Goal: Use online tool/utility: Use online tool/utility

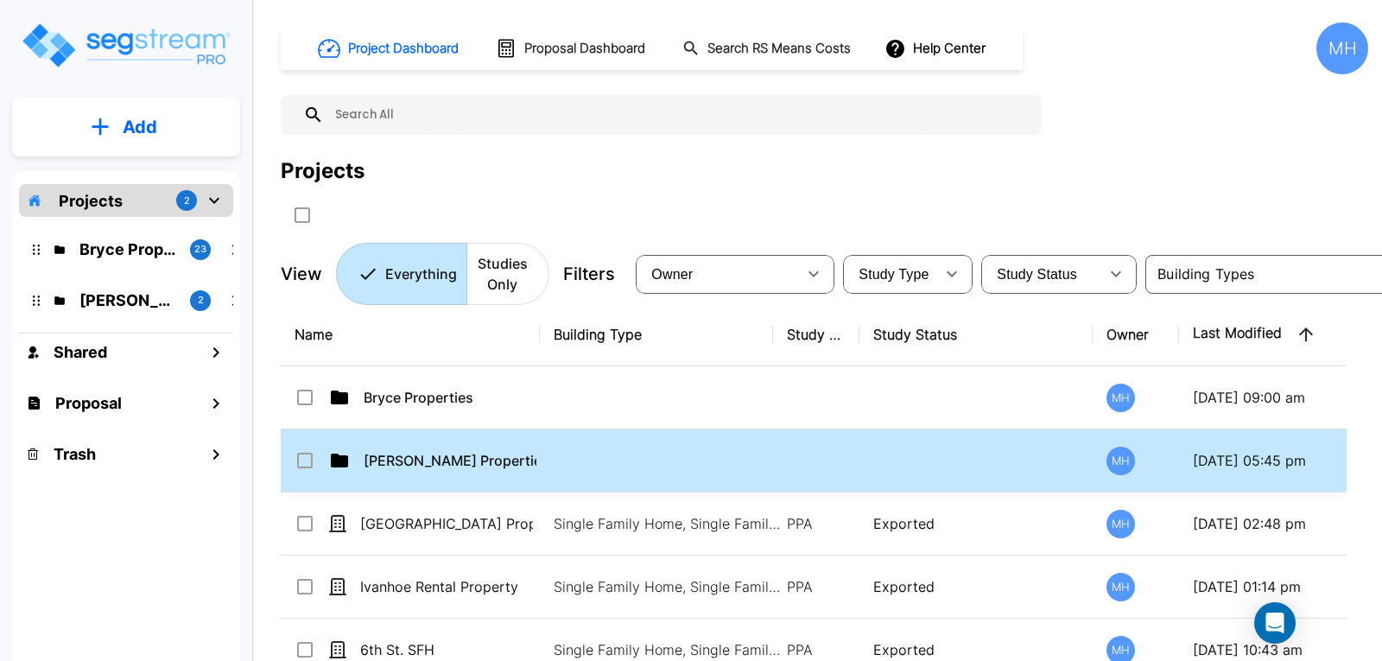
scroll to position [86, 0]
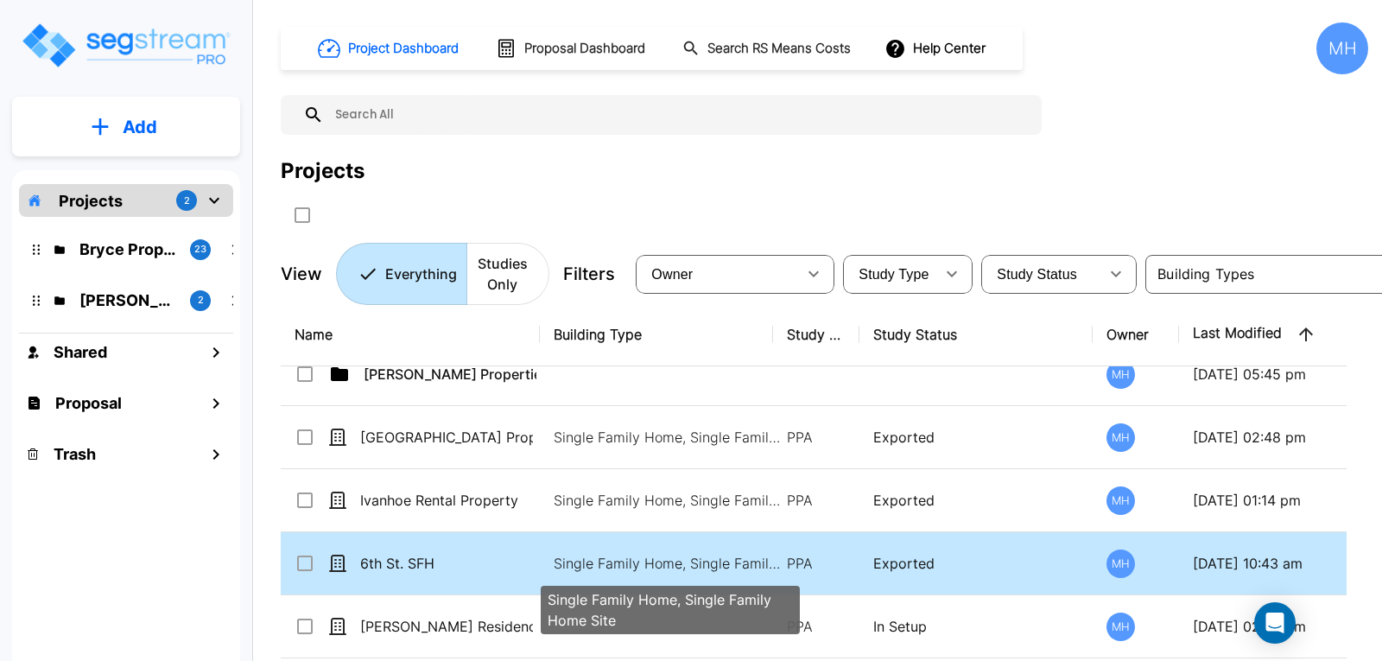
click at [554, 559] on p "Single Family Home, Single Family Home Site" at bounding box center [670, 563] width 233 height 21
checkbox input "true"
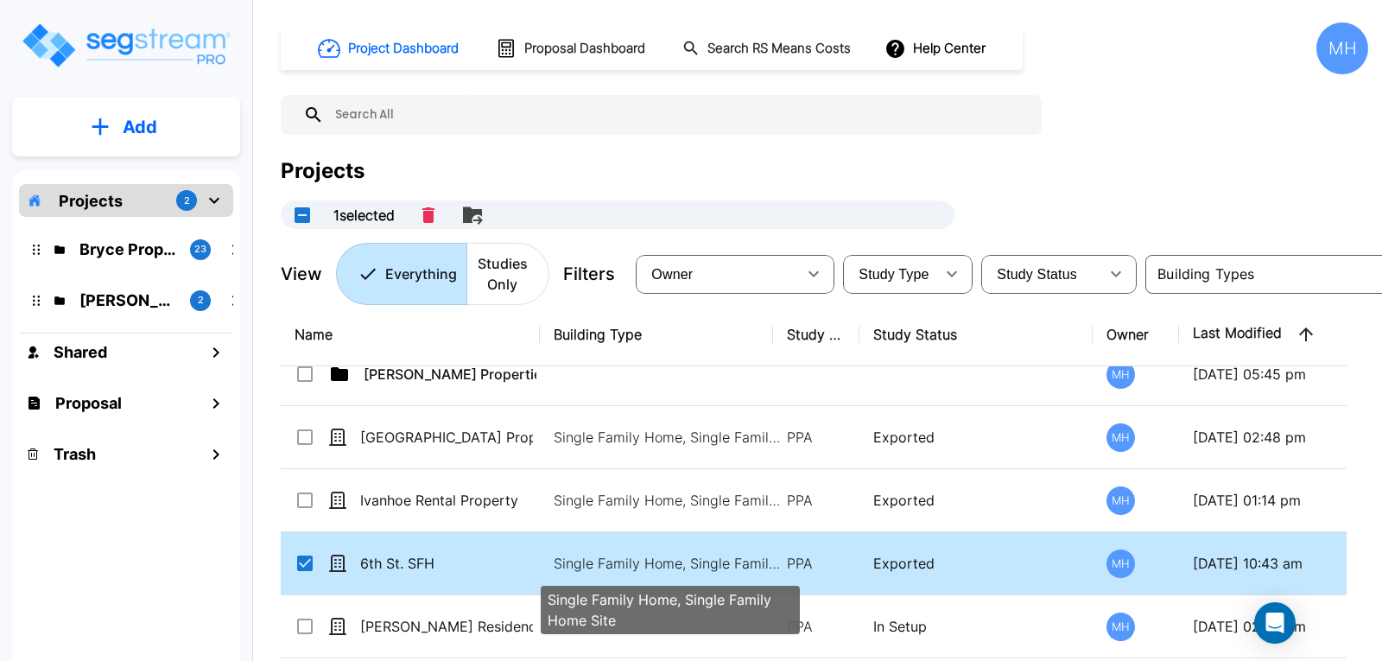
click at [554, 559] on p "Single Family Home, Single Family Home Site" at bounding box center [670, 563] width 233 height 21
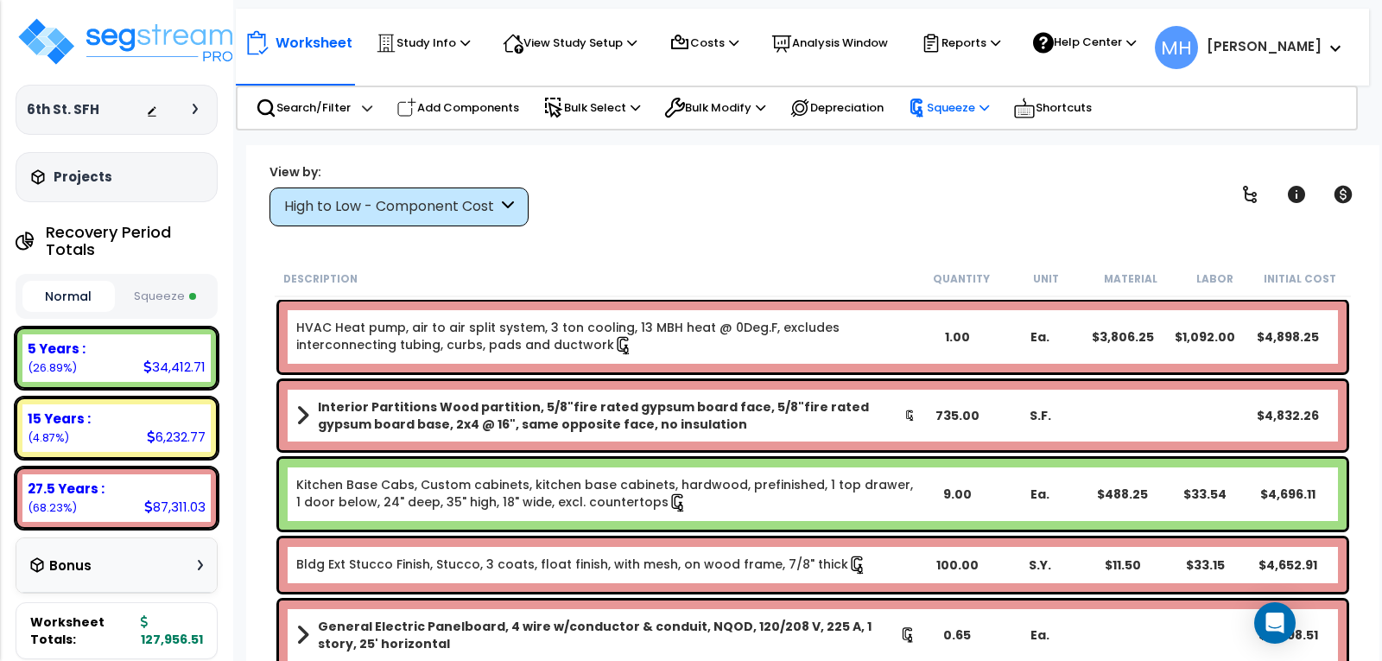
click at [974, 111] on p "Squeeze" at bounding box center [948, 107] width 81 height 19
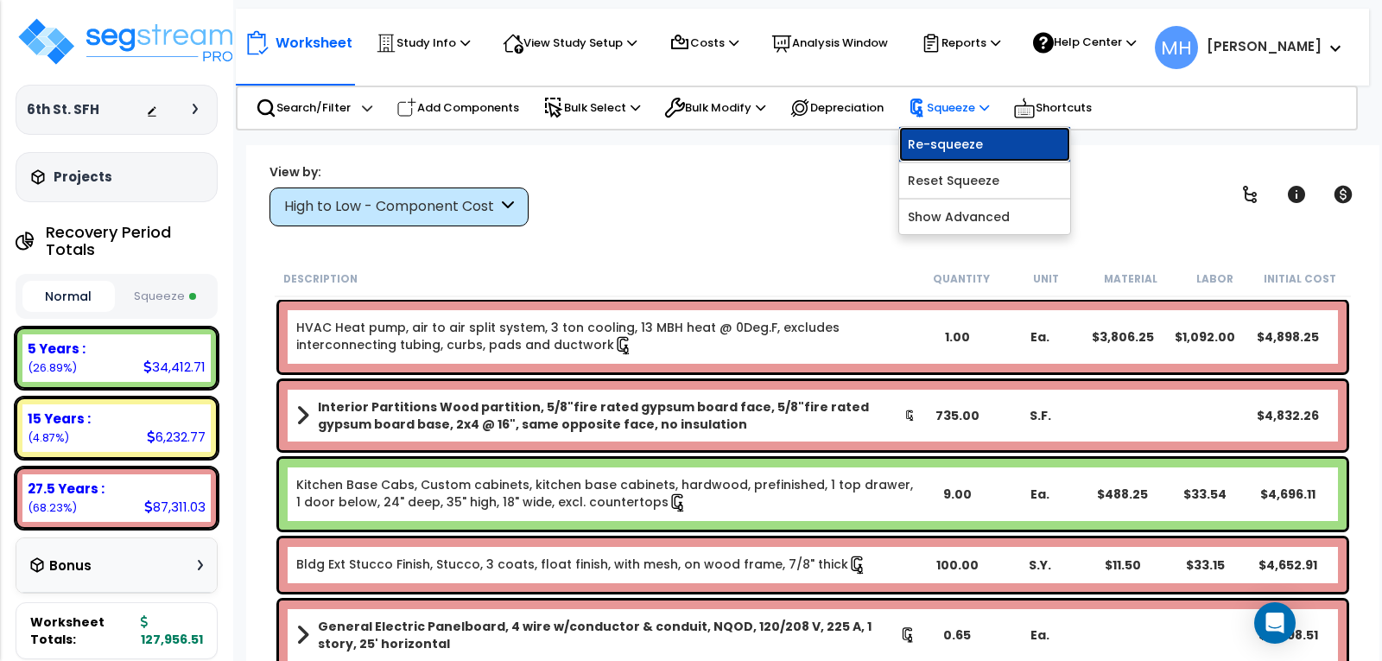
click at [1031, 136] on link "Re-squeeze" at bounding box center [984, 144] width 171 height 35
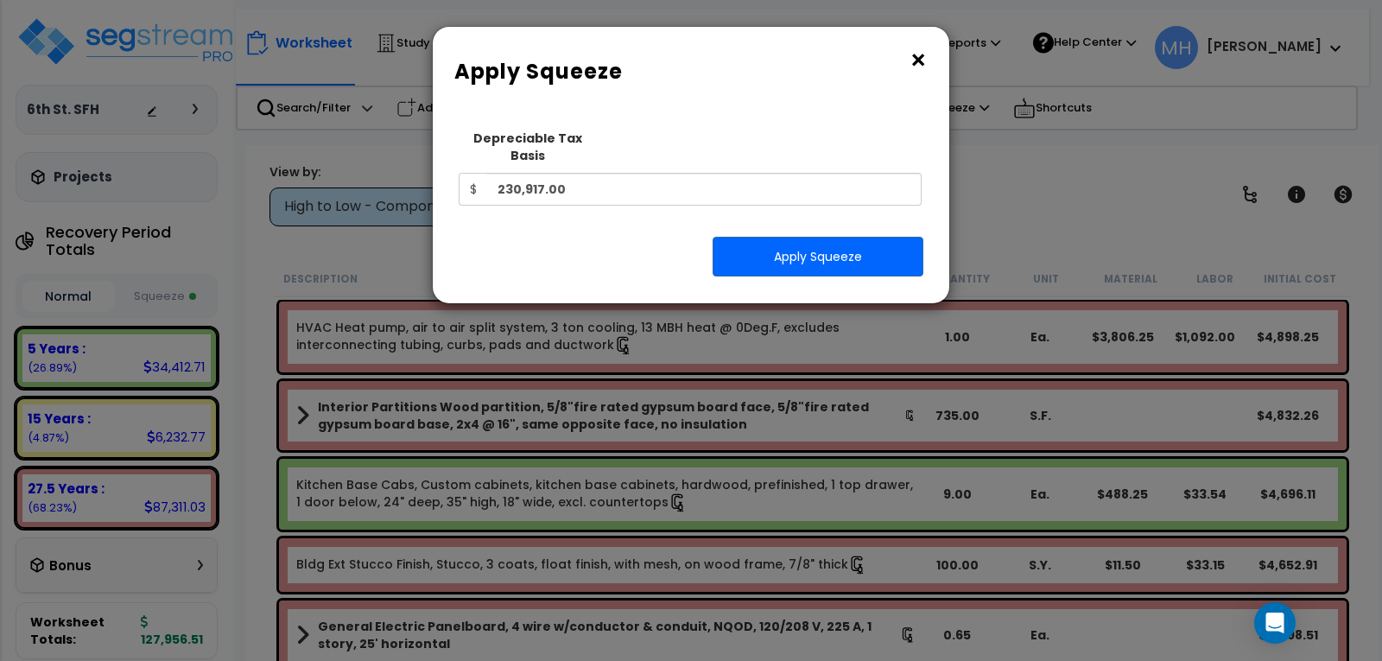
click at [920, 54] on button "×" at bounding box center [918, 61] width 19 height 28
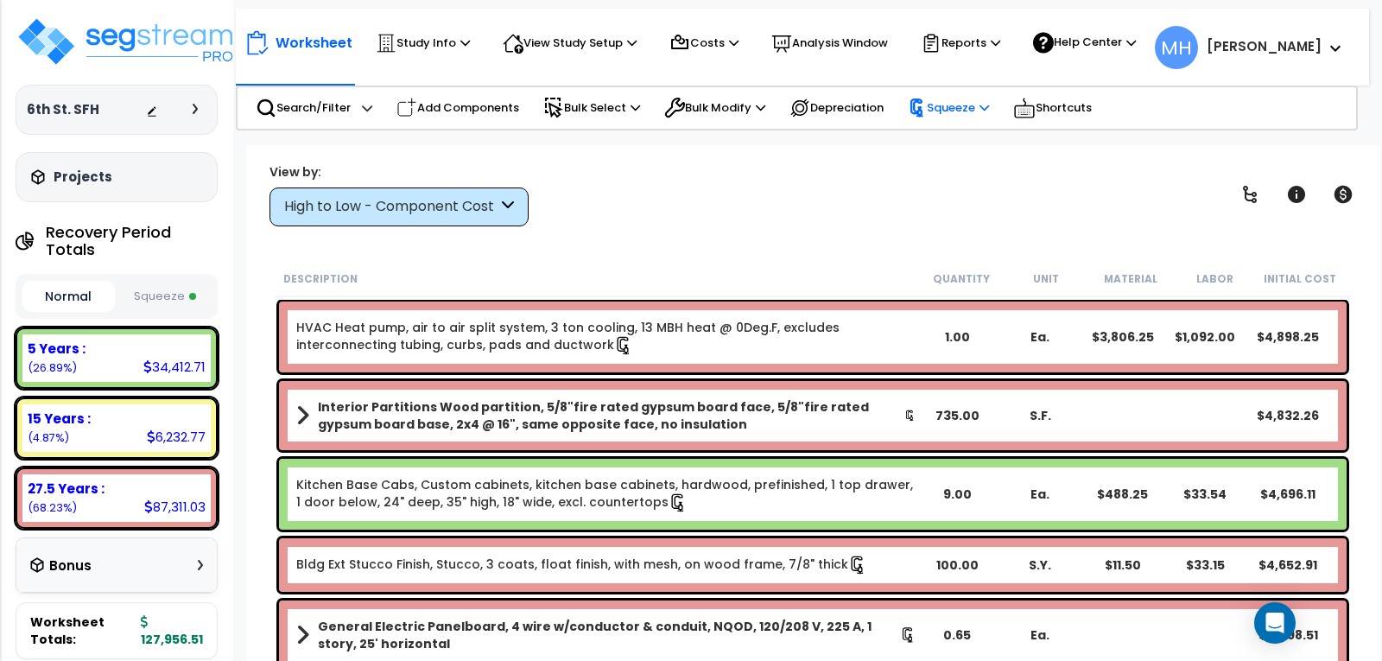
click at [927, 102] on icon at bounding box center [917, 107] width 19 height 19
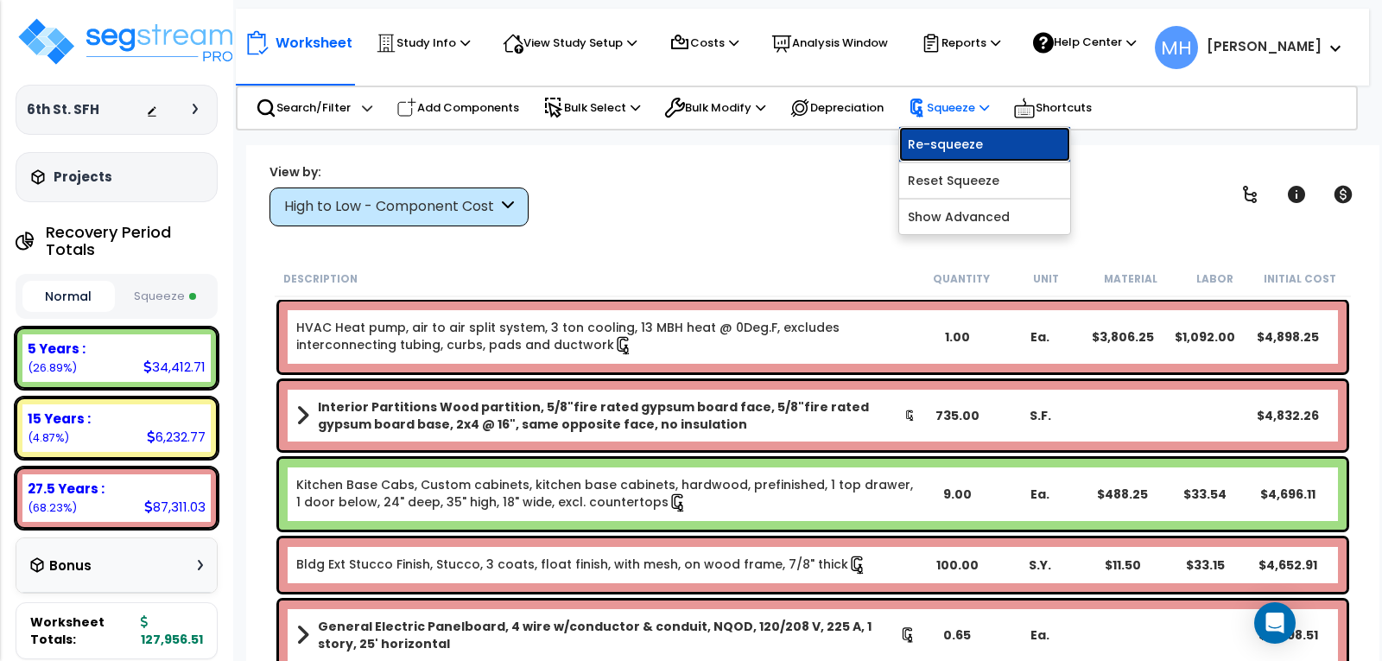
click at [962, 137] on link "Re-squeeze" at bounding box center [984, 144] width 171 height 35
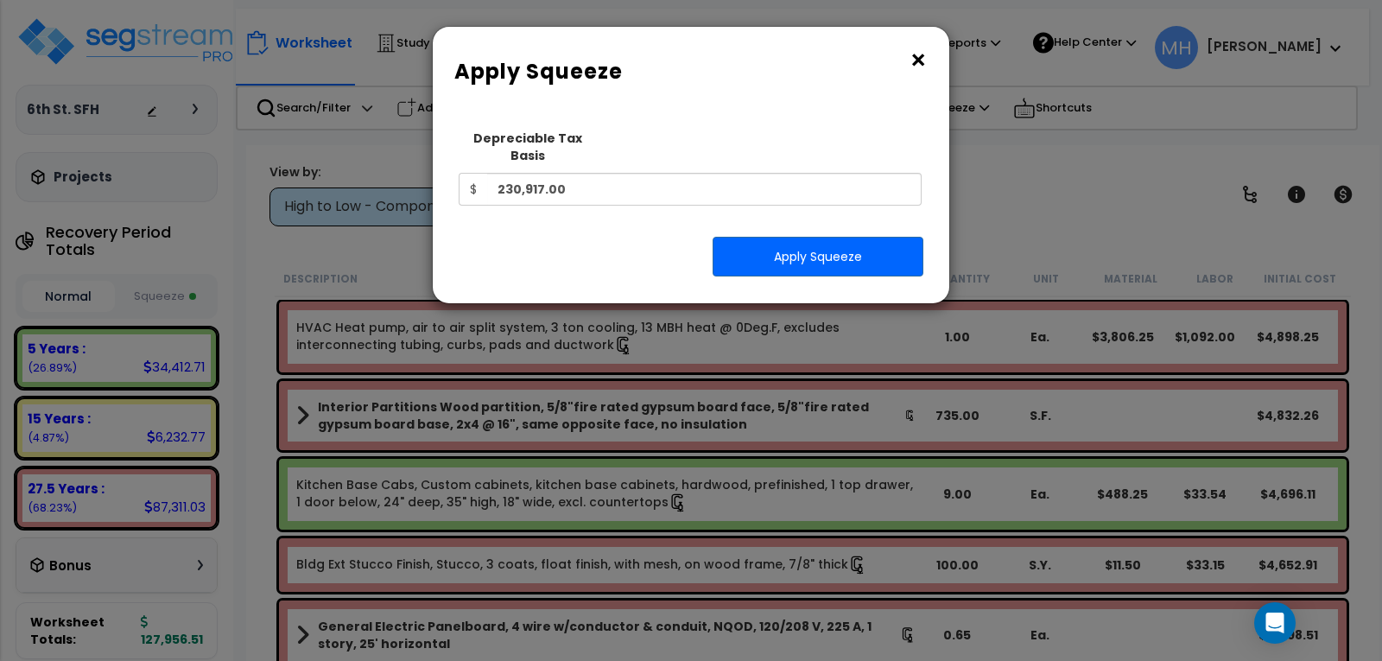
click at [916, 62] on button "×" at bounding box center [918, 61] width 19 height 28
